Goal: Complete application form

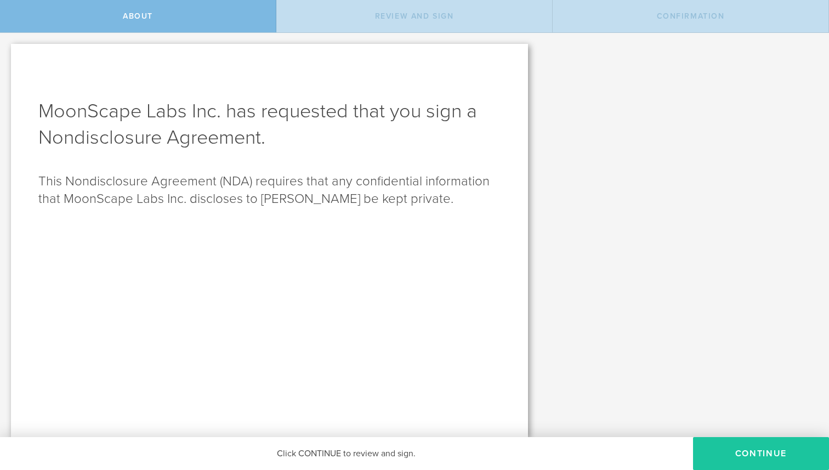
click at [741, 450] on button "Continue" at bounding box center [761, 453] width 136 height 33
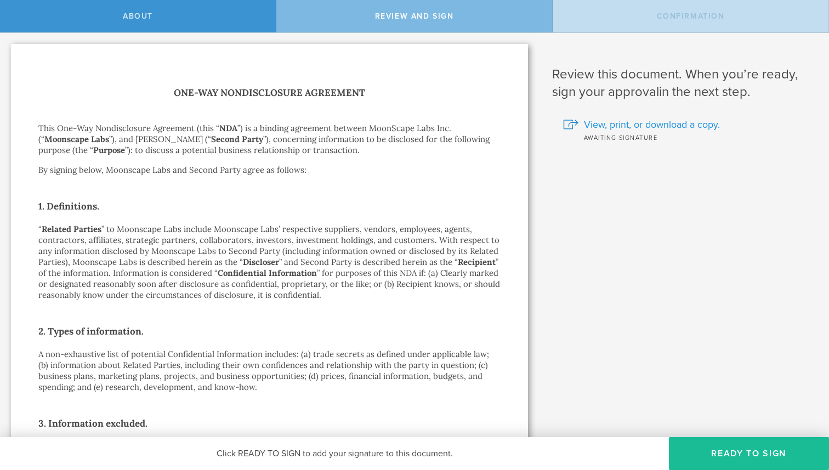
click at [597, 118] on span "View, print, or download a copy." at bounding box center [652, 124] width 136 height 14
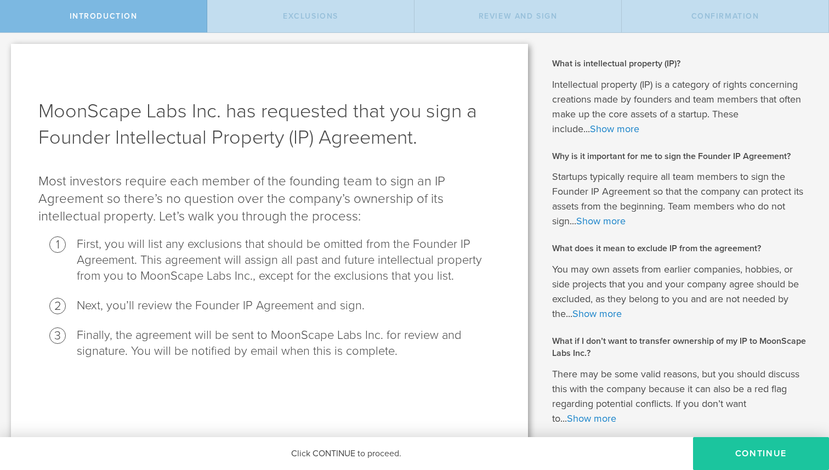
click at [728, 448] on button "Continue" at bounding box center [761, 453] width 136 height 33
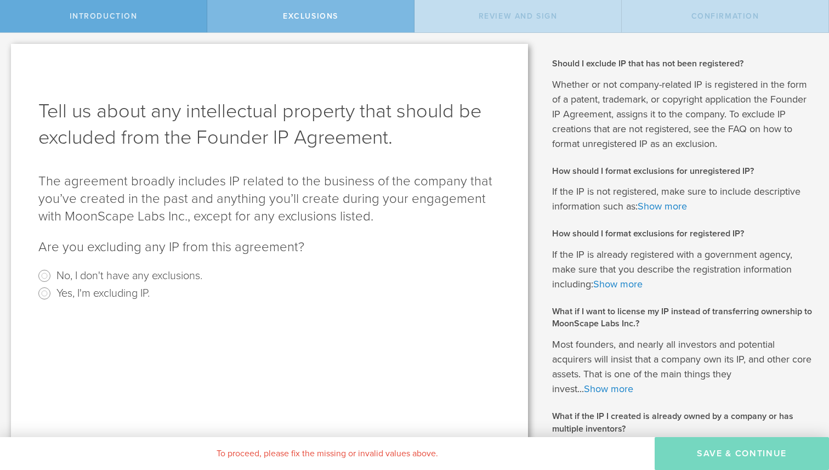
click at [89, 13] on span "Introduction" at bounding box center [104, 16] width 68 height 9
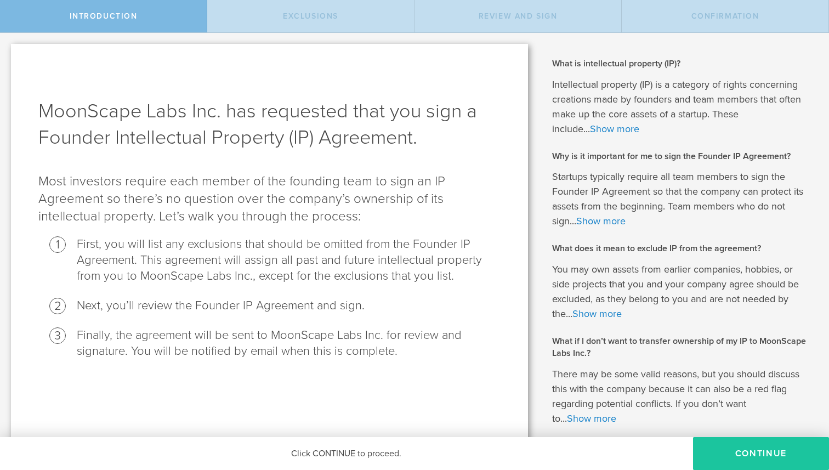
click at [739, 458] on button "Continue" at bounding box center [761, 453] width 136 height 33
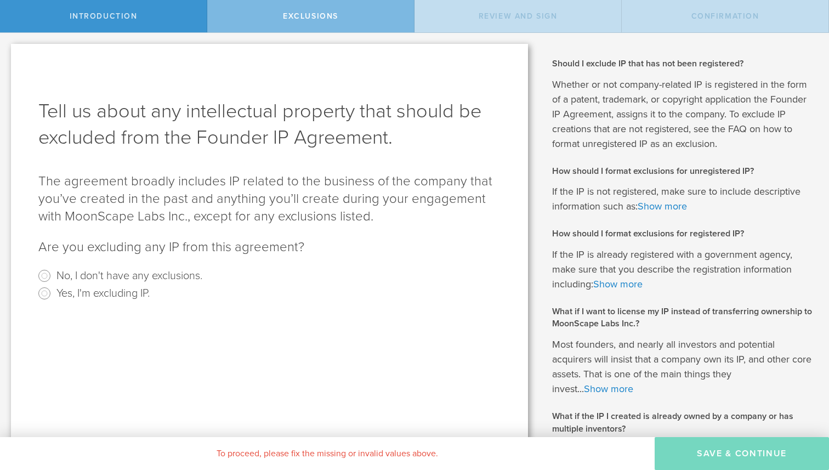
click at [78, 290] on label "Yes, I'm excluding IP." at bounding box center [102, 292] width 93 height 16
click at [53, 290] on input "Yes, I'm excluding IP." at bounding box center [45, 293] width 18 height 18
radio input "true"
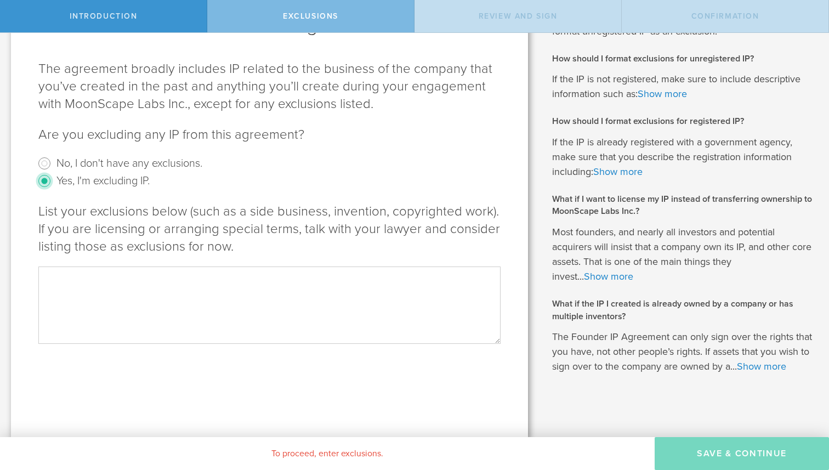
scroll to position [114, 0]
click at [260, 309] on textarea at bounding box center [269, 303] width 462 height 77
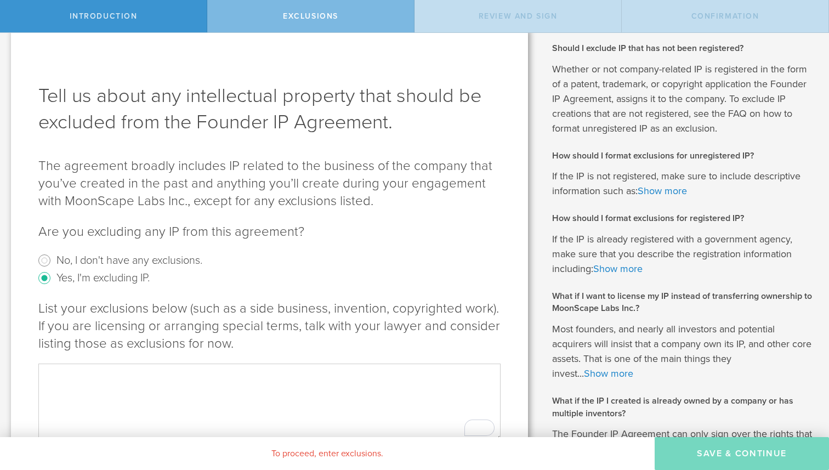
scroll to position [3, 0]
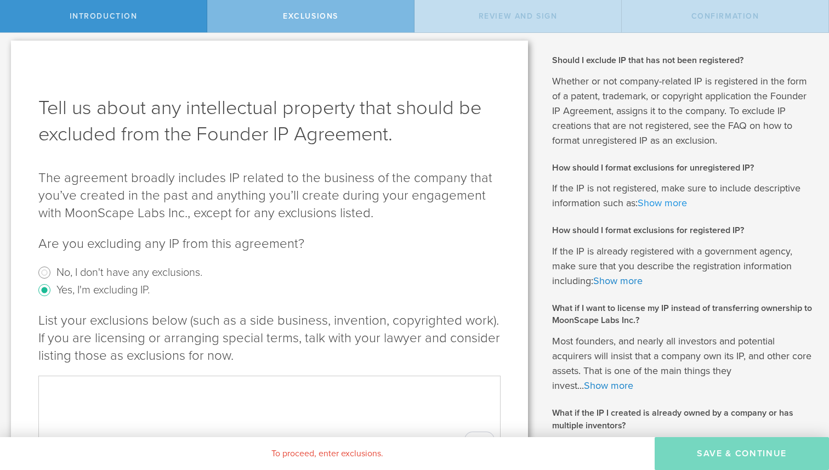
click at [675, 204] on link "Show more" at bounding box center [661, 203] width 49 height 12
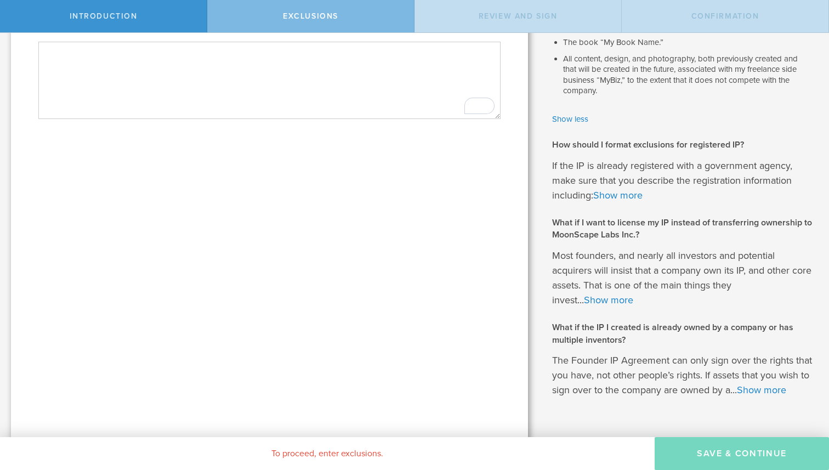
scroll to position [362, 0]
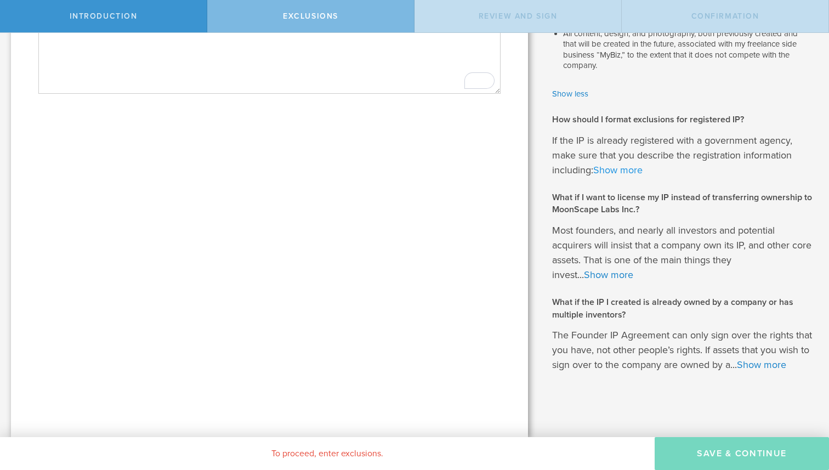
click at [616, 172] on link "Show more" at bounding box center [617, 170] width 49 height 12
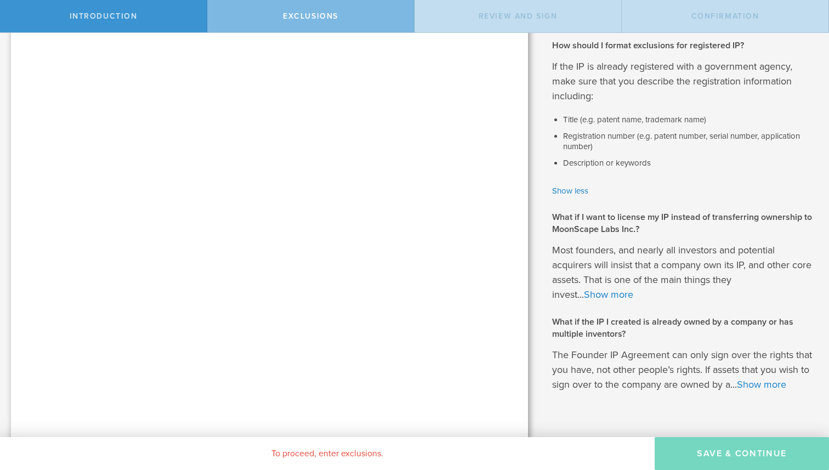
scroll to position [455, 0]
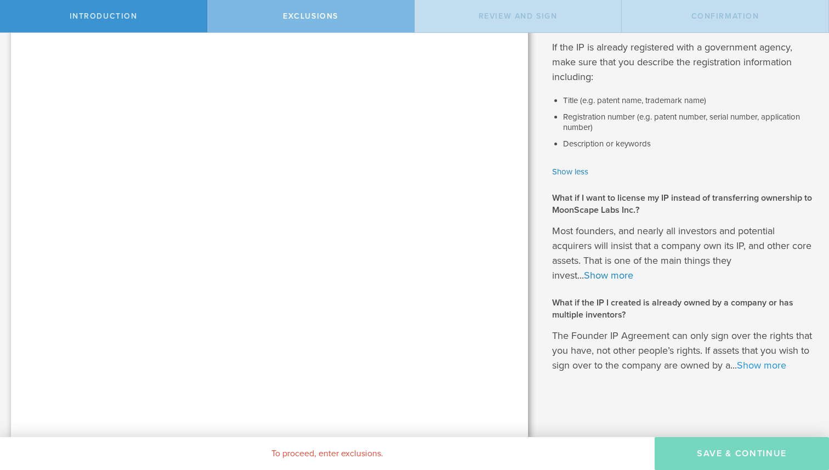
click at [749, 366] on link "Show more" at bounding box center [761, 365] width 49 height 12
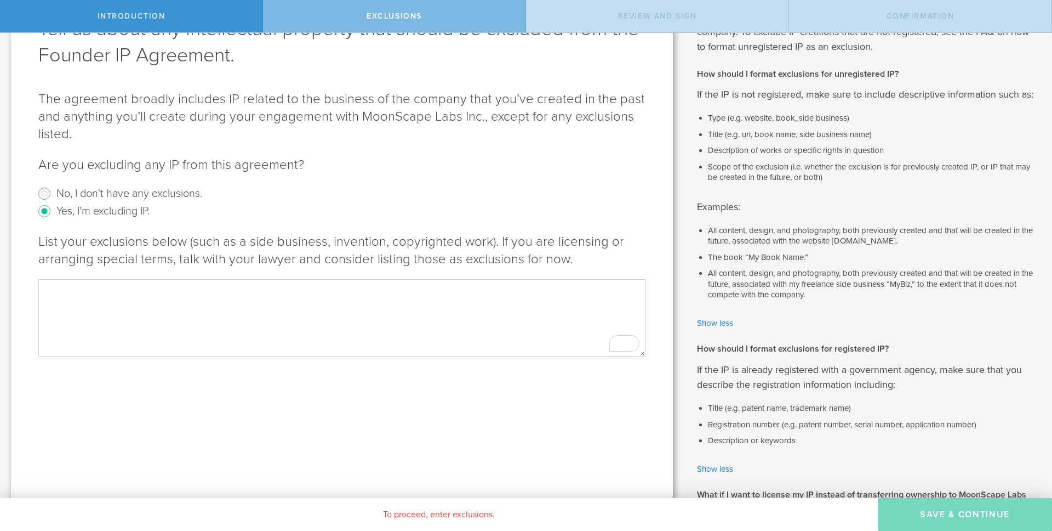
scroll to position [10, 0]
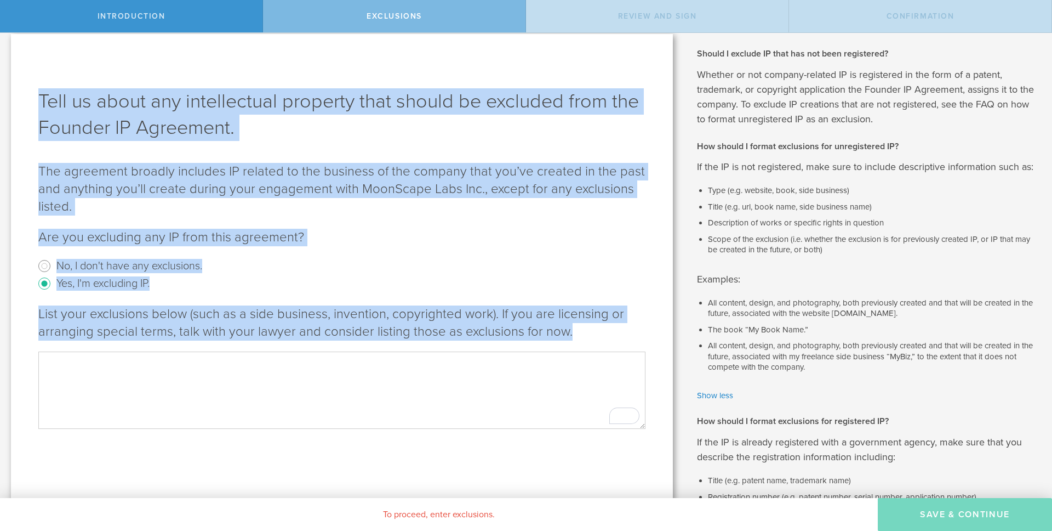
drag, startPoint x: 30, startPoint y: 98, endPoint x: 628, endPoint y: 350, distance: 649.5
click at [628, 350] on div "Tell us about any intellectual property that should be excluded from the Founde…" at bounding box center [342, 442] width 662 height 817
copy div "Tell us about any intellectual property that should be excluded from the Founde…"
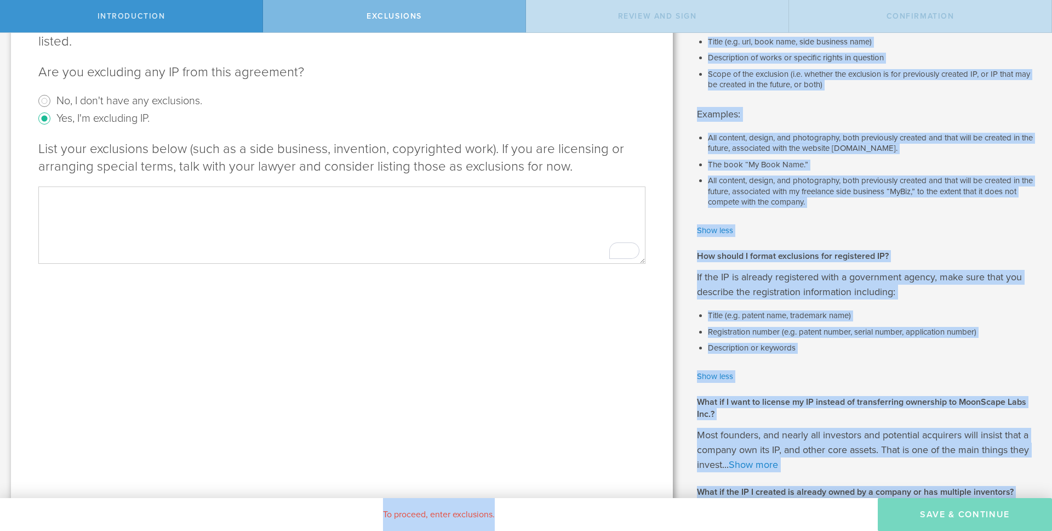
scroll to position [363, 0]
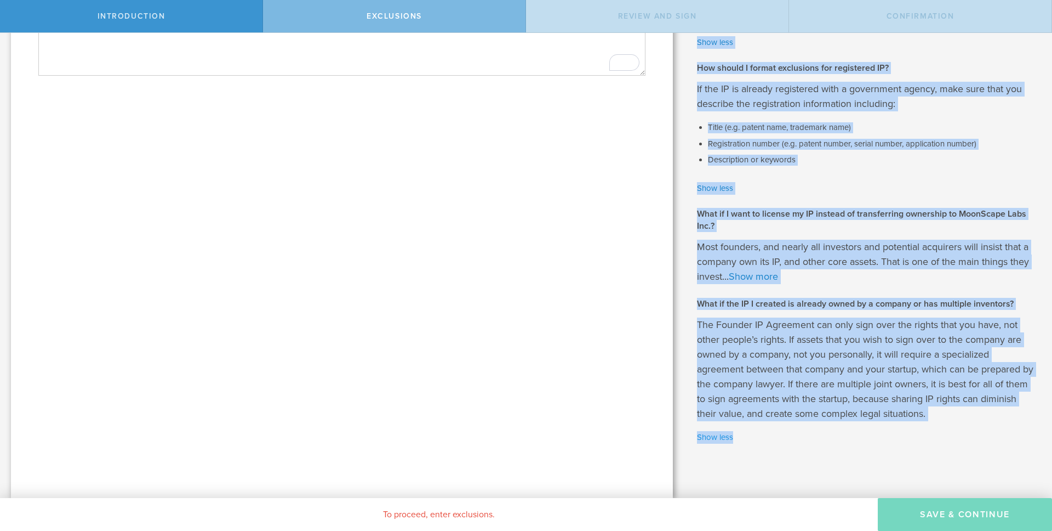
drag, startPoint x: 697, startPoint y: 65, endPoint x: 909, endPoint y: 435, distance: 427.2
click at [828, 435] on div "What is intellectual property (IP)? Intellectual property (IP) is a category of…" at bounding box center [868, 84] width 368 height 828
copy div "Loremi D sitamet CO adip eli sed doei temporinci? Utlabor et dol magnaal-enimad…"
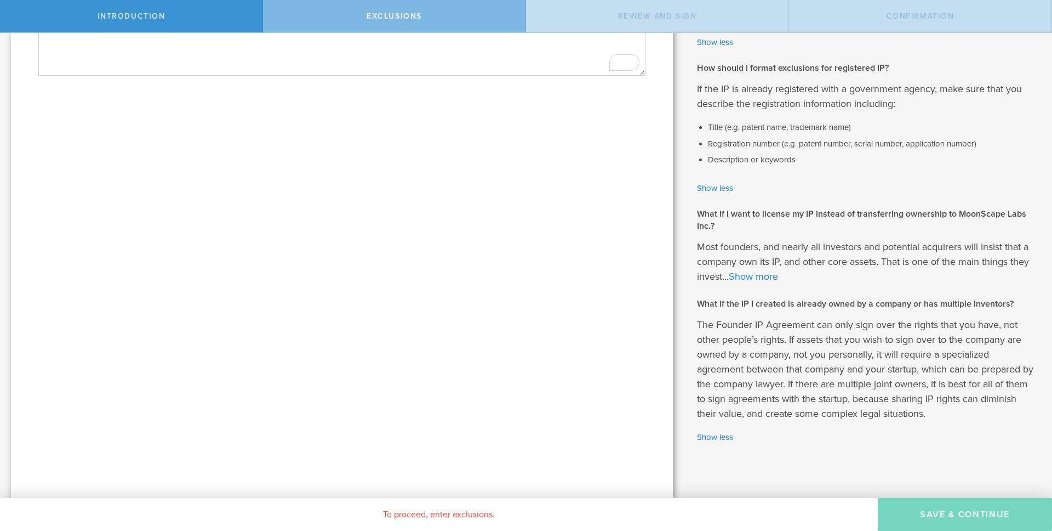
click at [420, 234] on div "Tell us about any intellectual property that should be excluded from the Founde…" at bounding box center [342, 89] width 662 height 817
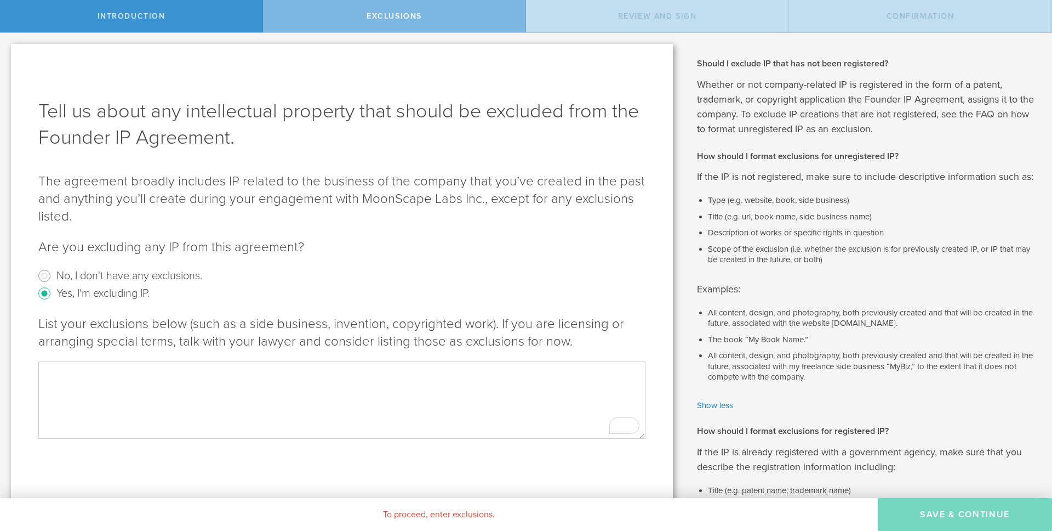
click at [213, 397] on textarea "To enrich screen reader interactions, please activate Accessibility in Grammarl…" at bounding box center [341, 399] width 607 height 77
paste textarea "7) Lorem Ipsumdo / Sitam Cons Adip: Elit seddoeiu, temporin, utlabore, etdol ma…"
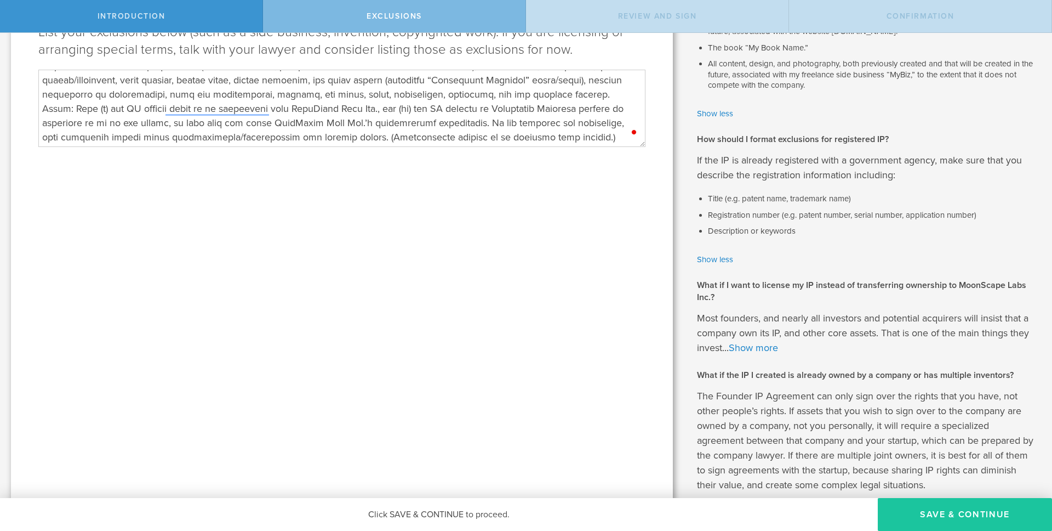
type textarea "7) Lorem Ipsumdo / Sitam Cons Adip: Elit seddoeiu, temporin, utlabore, etdol ma…"
click at [828, 469] on button "Save & Continue" at bounding box center [965, 514] width 174 height 33
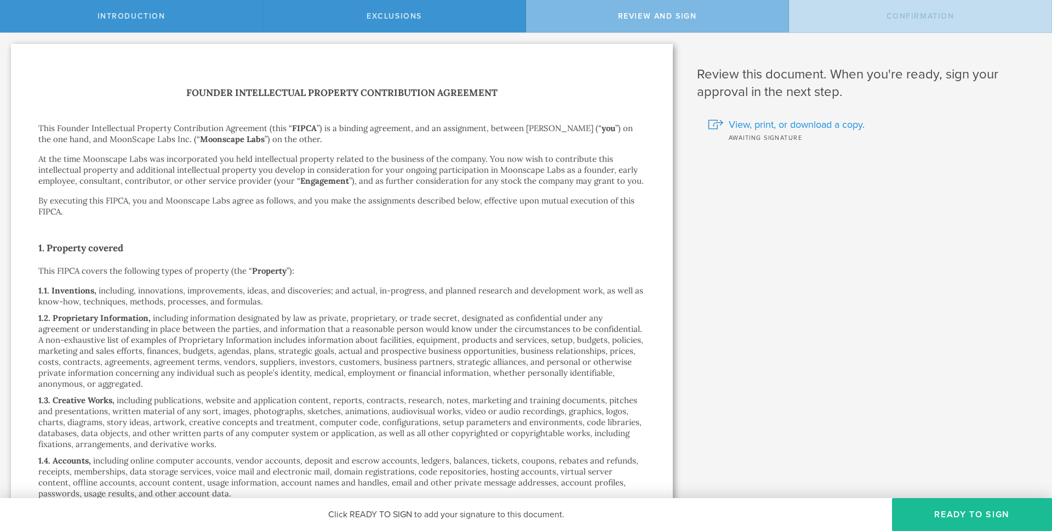
click at [786, 126] on span "View, print, or download a copy." at bounding box center [797, 124] width 136 height 14
